Goal: Task Accomplishment & Management: Manage account settings

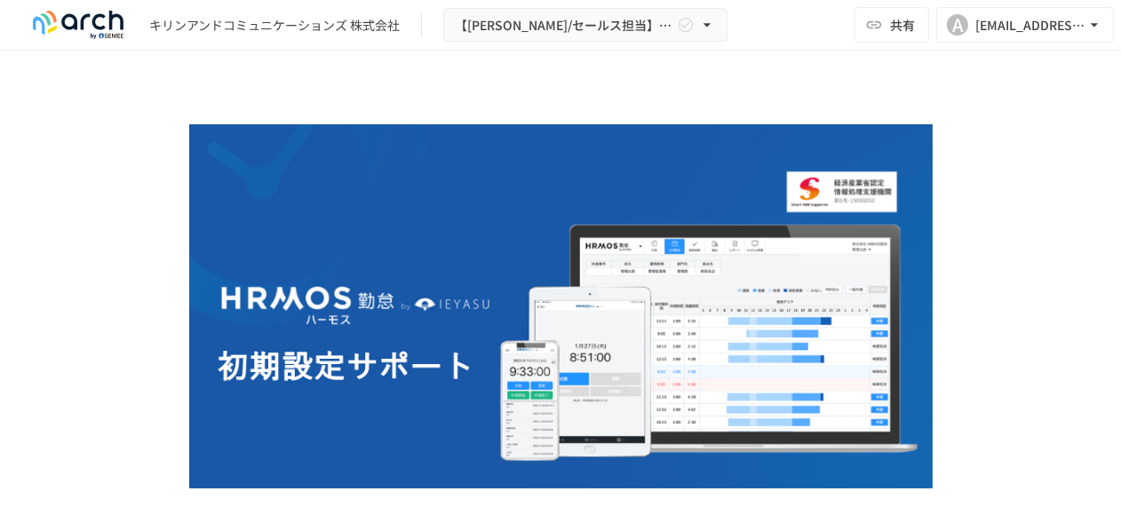
scroll to position [50, 0]
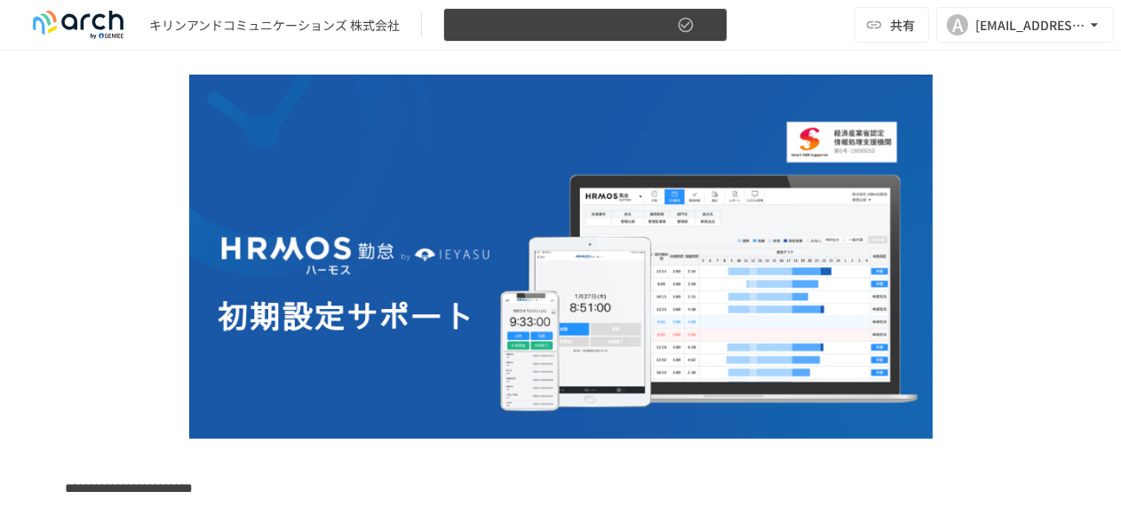
click at [709, 26] on icon "button" at bounding box center [707, 25] width 18 height 18
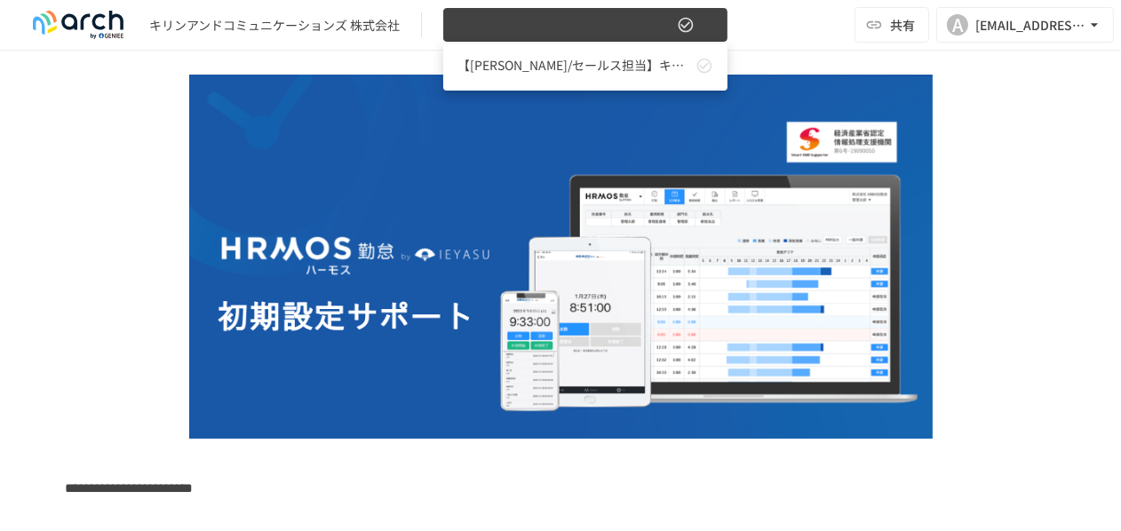
click at [709, 26] on div at bounding box center [560, 265] width 1121 height 531
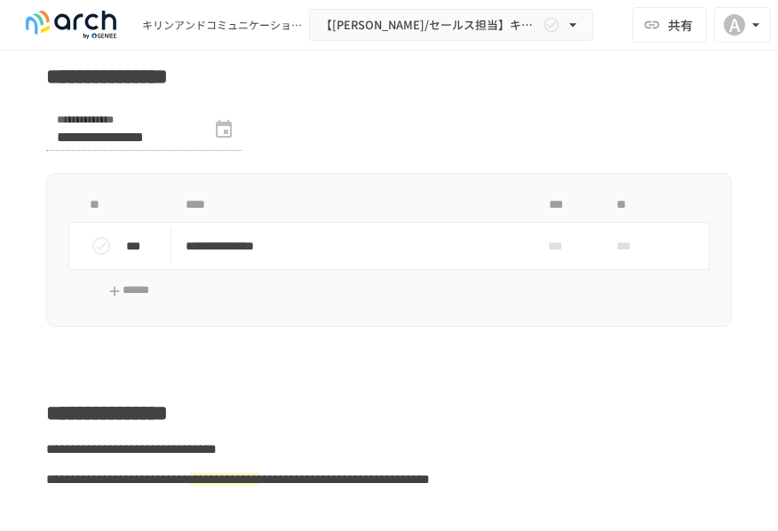
scroll to position [883, 0]
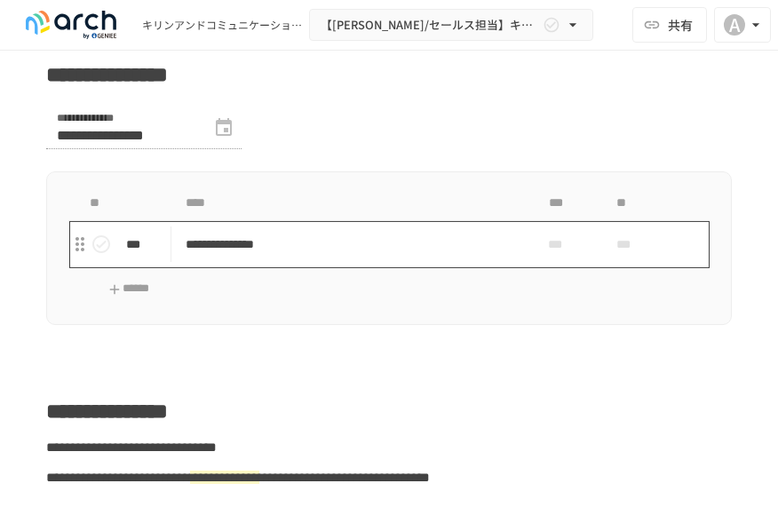
click at [312, 268] on td "**********" at bounding box center [351, 244] width 360 height 47
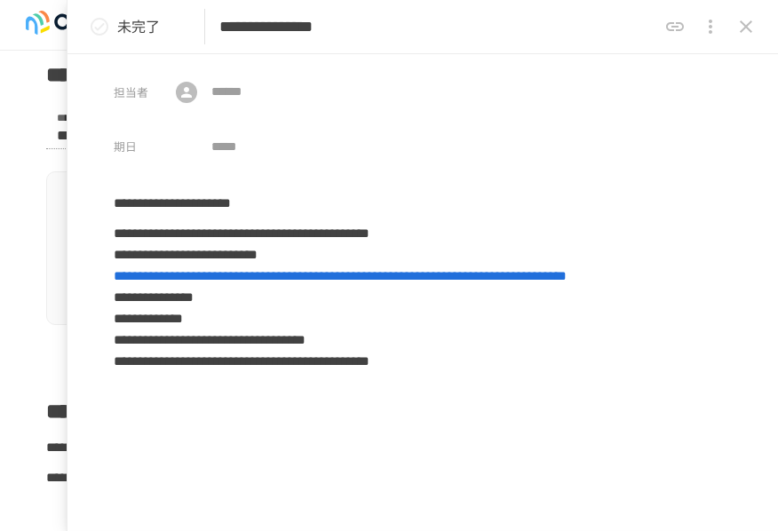
click at [735, 15] on button "close drawer" at bounding box center [746, 27] width 36 height 36
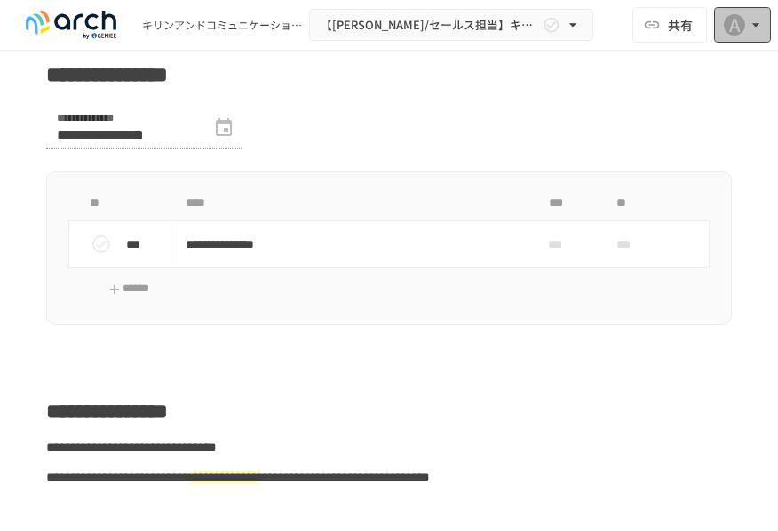
click at [762, 26] on icon "button" at bounding box center [756, 25] width 18 height 18
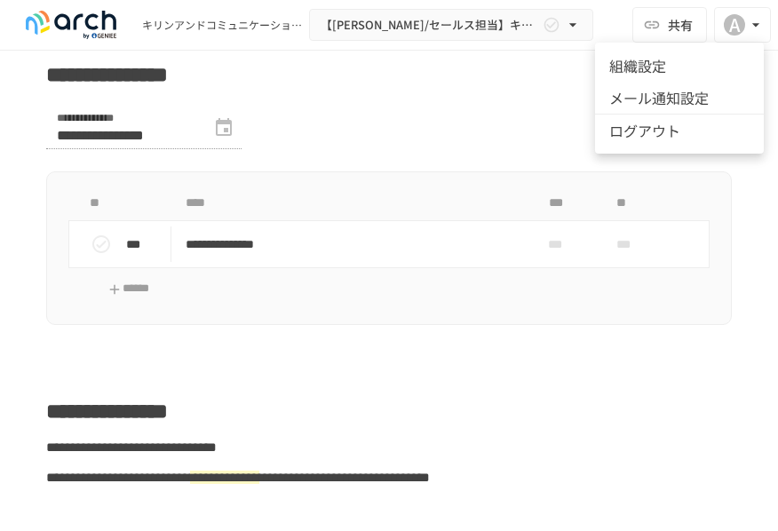
click at [527, 176] on div at bounding box center [389, 265] width 778 height 531
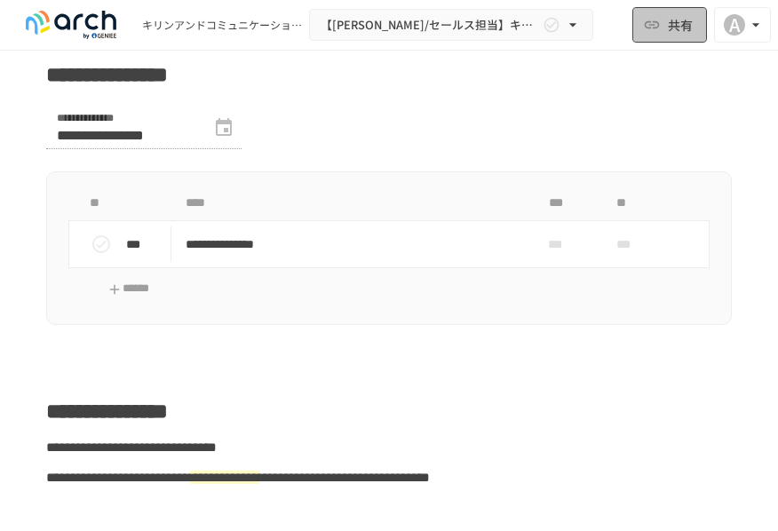
click at [670, 41] on button "共有" at bounding box center [669, 25] width 75 height 36
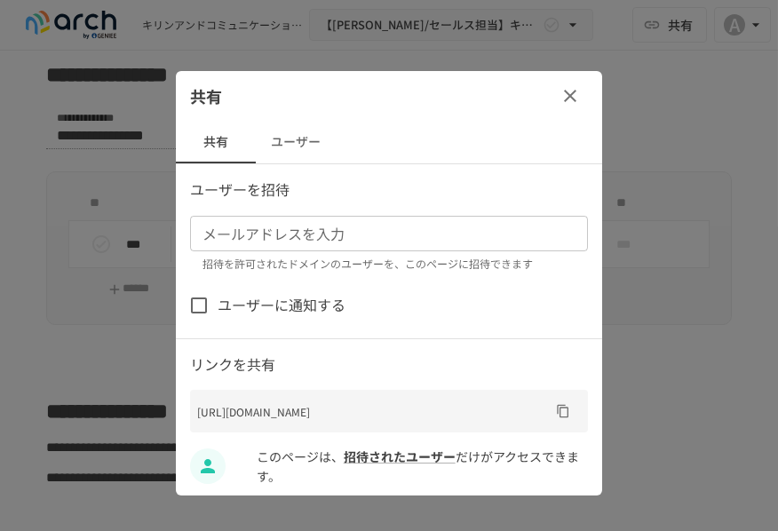
scroll to position [9, 0]
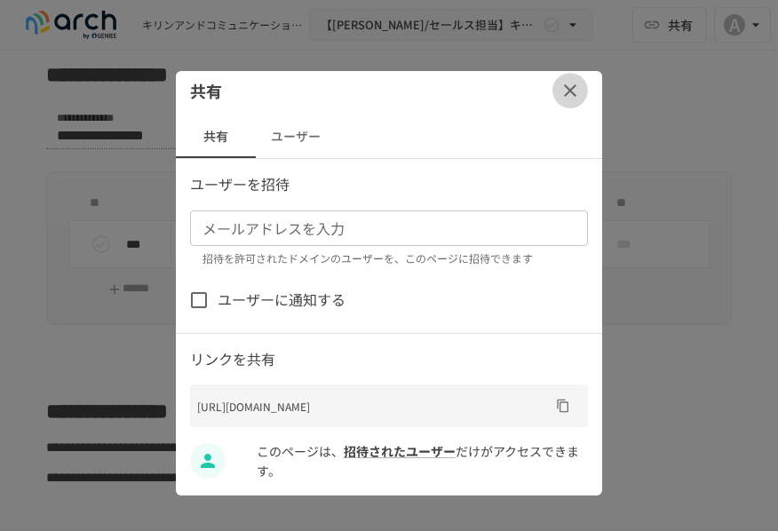
click at [564, 90] on icon "button" at bounding box center [570, 90] width 12 height 12
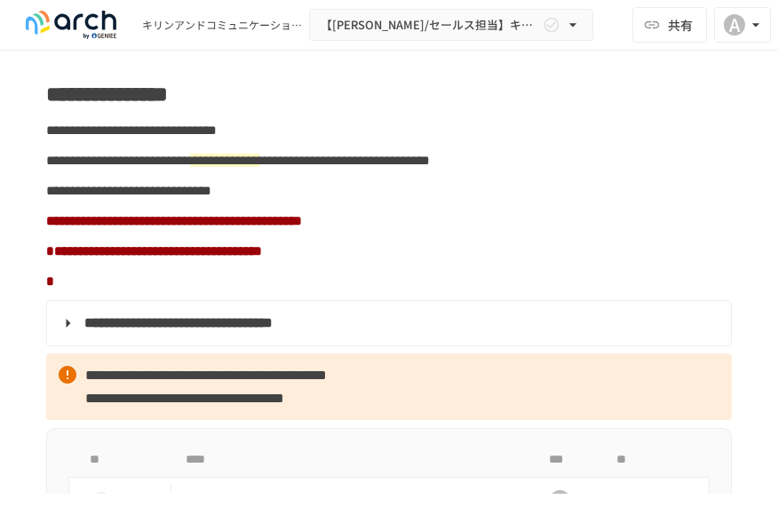
scroll to position [1247, 0]
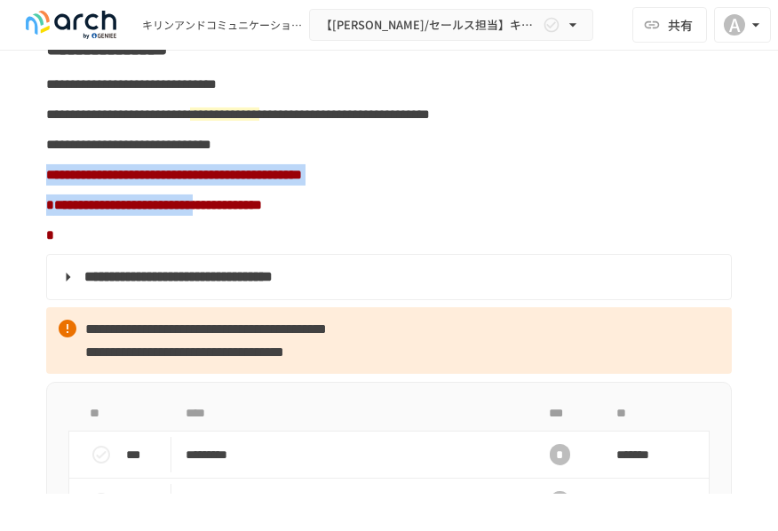
drag, startPoint x: 499, startPoint y: 253, endPoint x: 393, endPoint y: 308, distance: 119.1
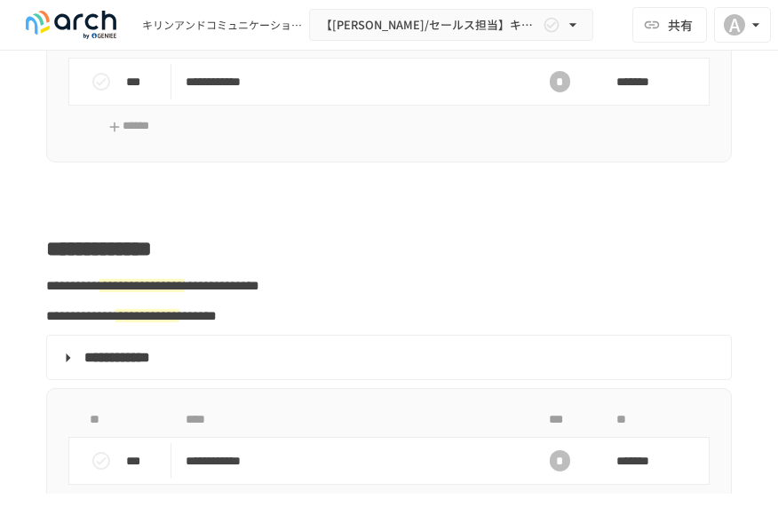
scroll to position [2212, 0]
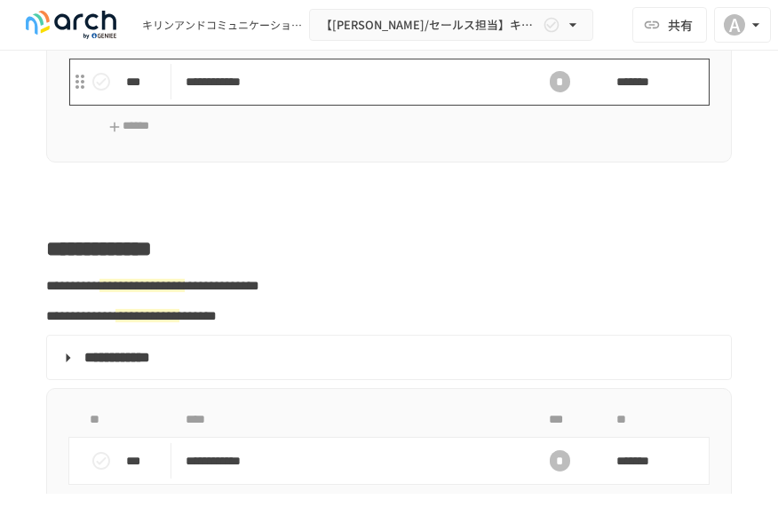
click at [321, 93] on p "**********" at bounding box center [346, 82] width 320 height 22
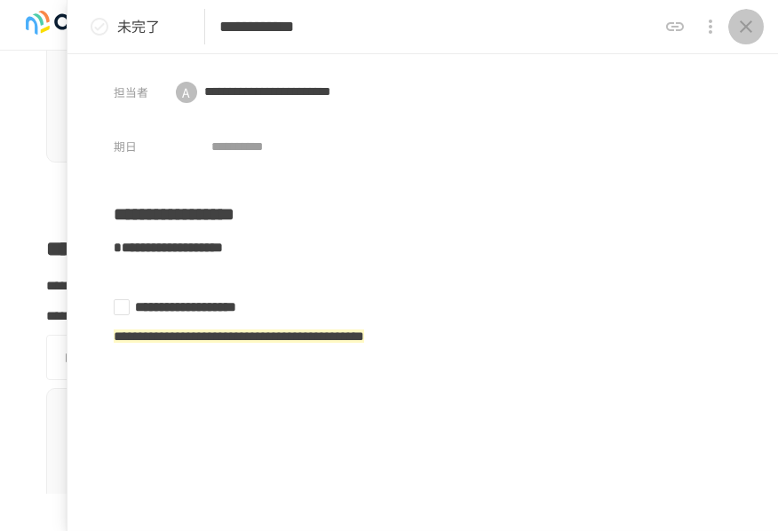
click at [744, 25] on icon "close drawer" at bounding box center [746, 26] width 12 height 12
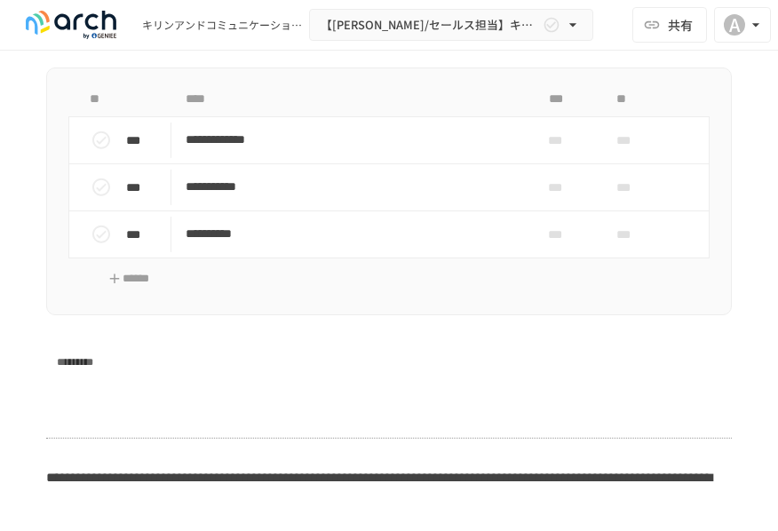
scroll to position [3175, 0]
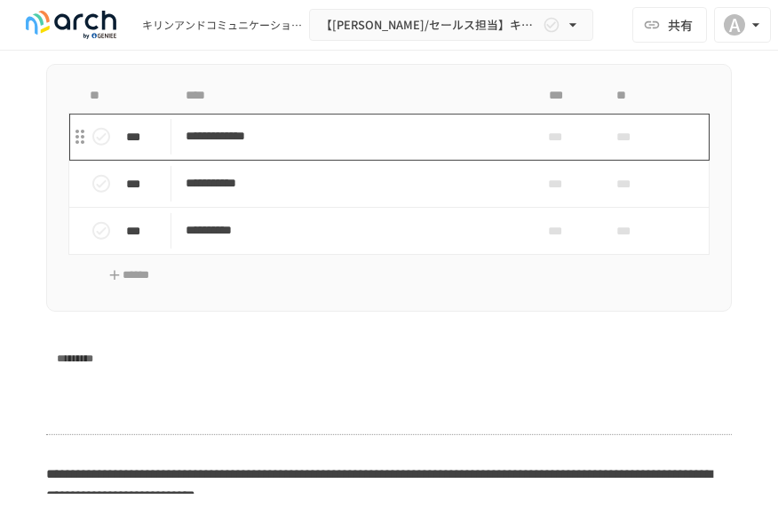
click at [216, 147] on p "**********" at bounding box center [346, 136] width 320 height 22
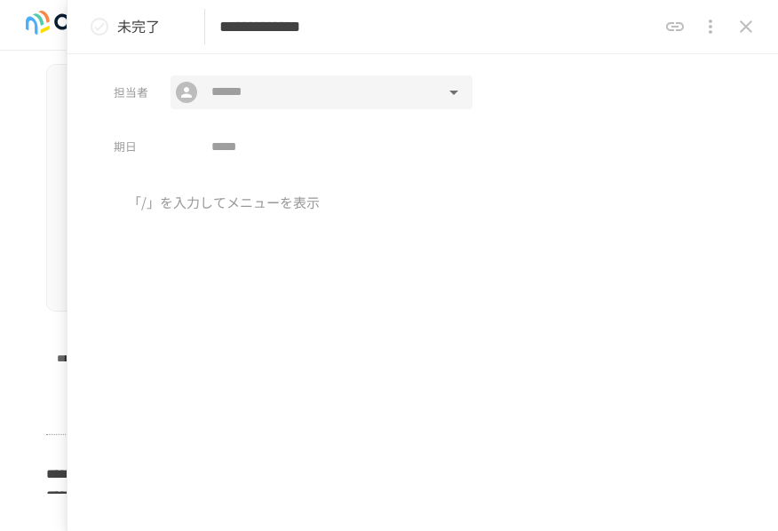
click at [246, 94] on input "text" at bounding box center [321, 92] width 234 height 23
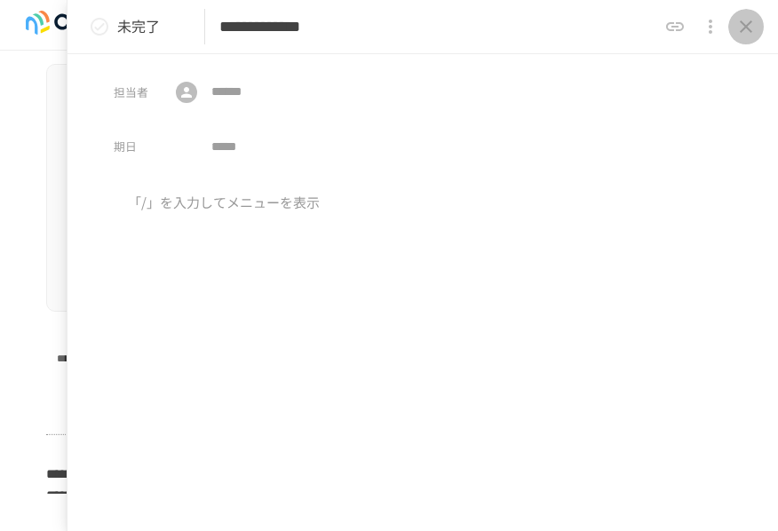
click at [752, 26] on icon "close drawer" at bounding box center [745, 26] width 21 height 21
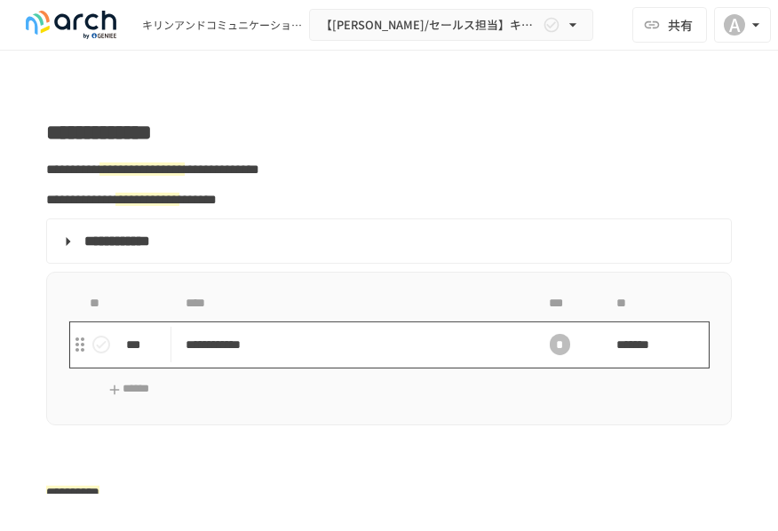
scroll to position [2345, 0]
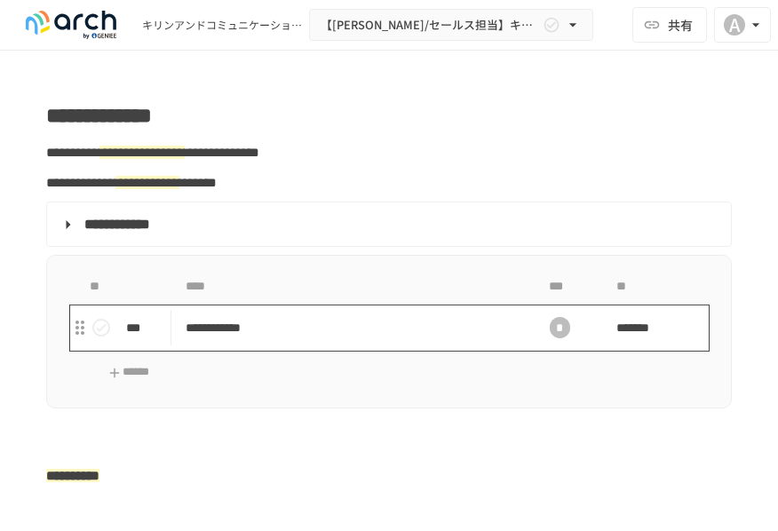
click at [325, 339] on p "**********" at bounding box center [346, 328] width 320 height 22
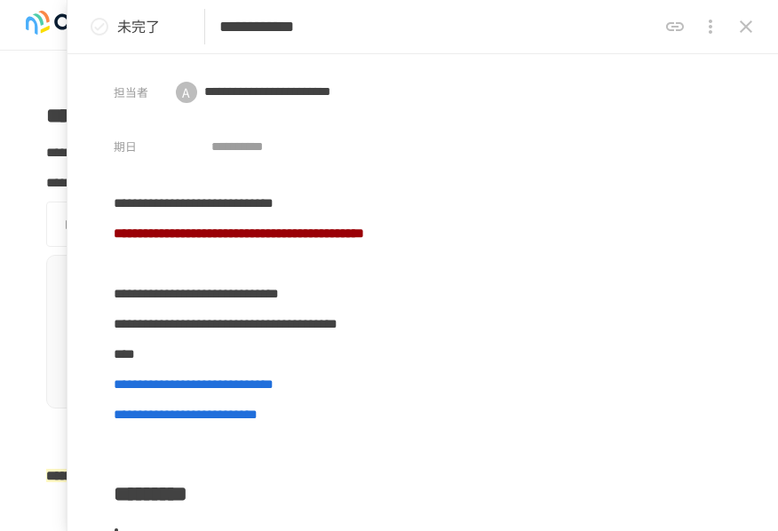
click at [748, 29] on icon "close drawer" at bounding box center [746, 26] width 12 height 12
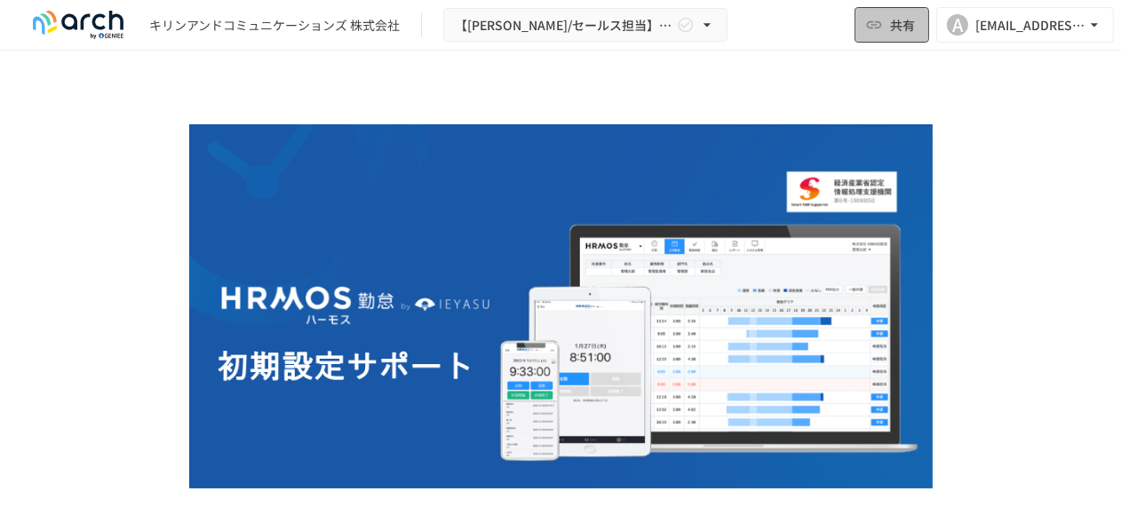
click at [876, 17] on icon "button" at bounding box center [874, 25] width 18 height 18
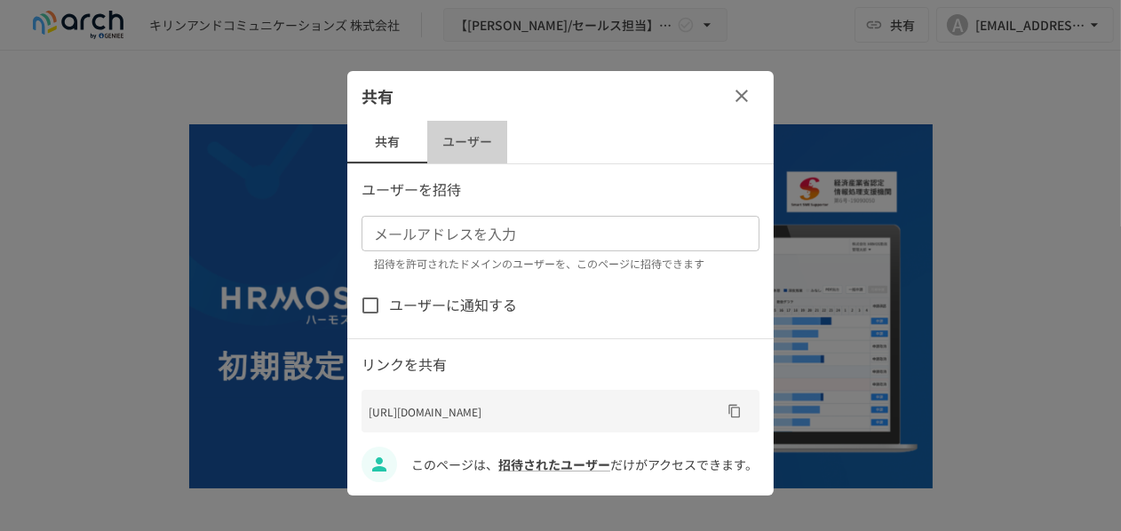
click at [464, 156] on button "ユーザー" at bounding box center [467, 142] width 80 height 43
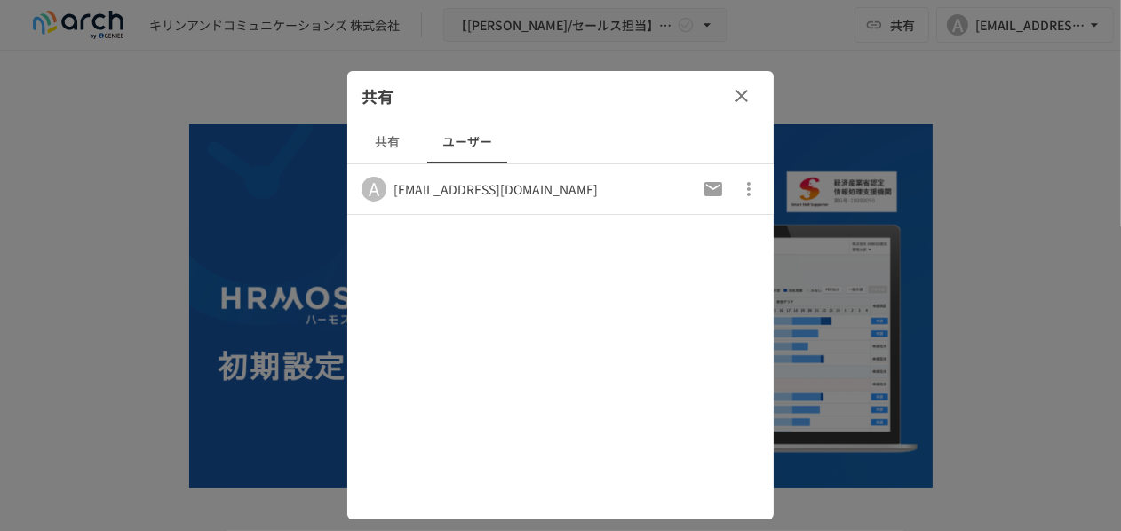
click at [392, 146] on button "共有" at bounding box center [387, 142] width 80 height 43
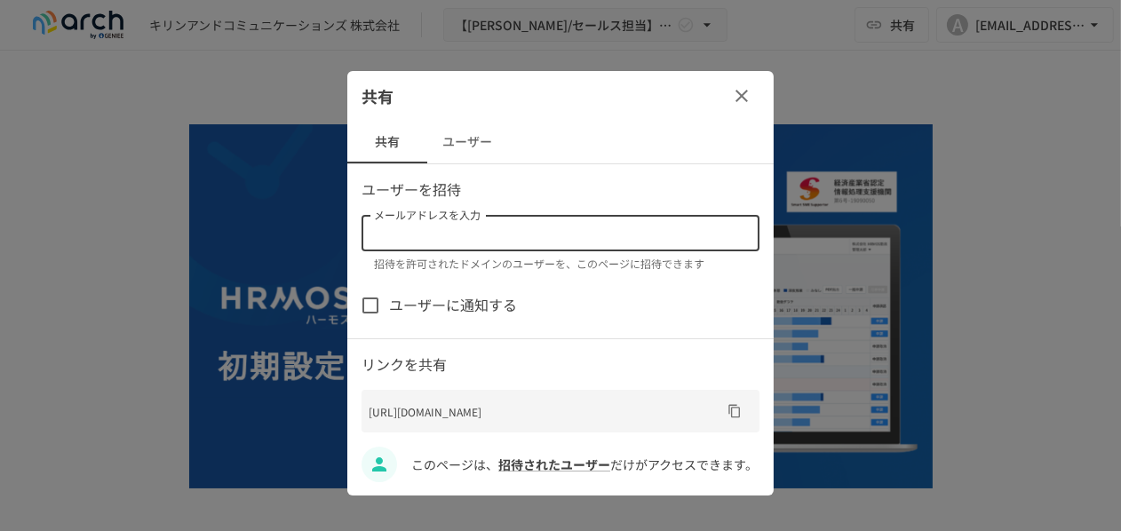
click at [417, 234] on input "メールアドレスを入力" at bounding box center [559, 233] width 384 height 25
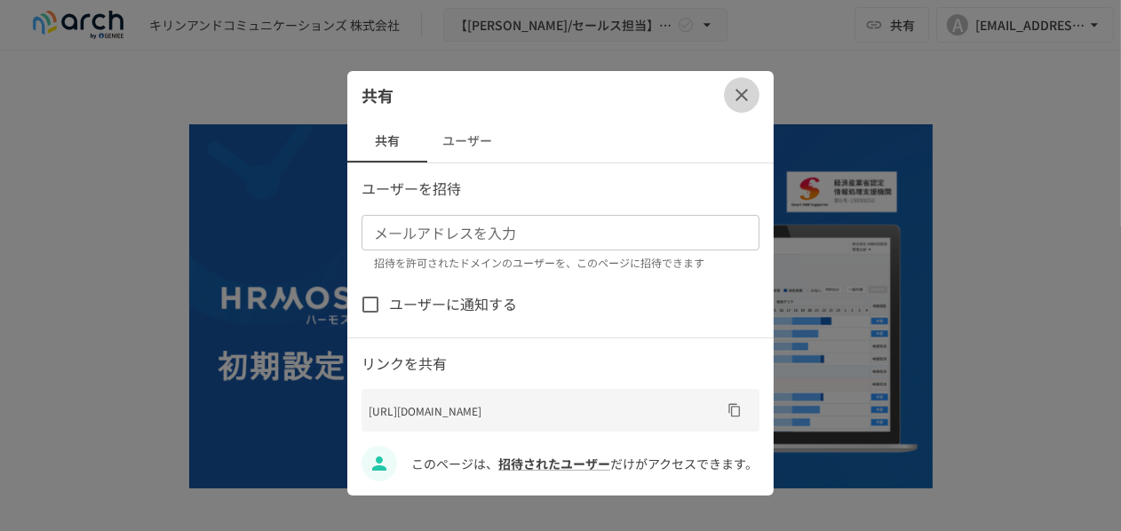
click at [731, 84] on icon "button" at bounding box center [741, 94] width 21 height 21
